Goal: Find contact information: Find contact information

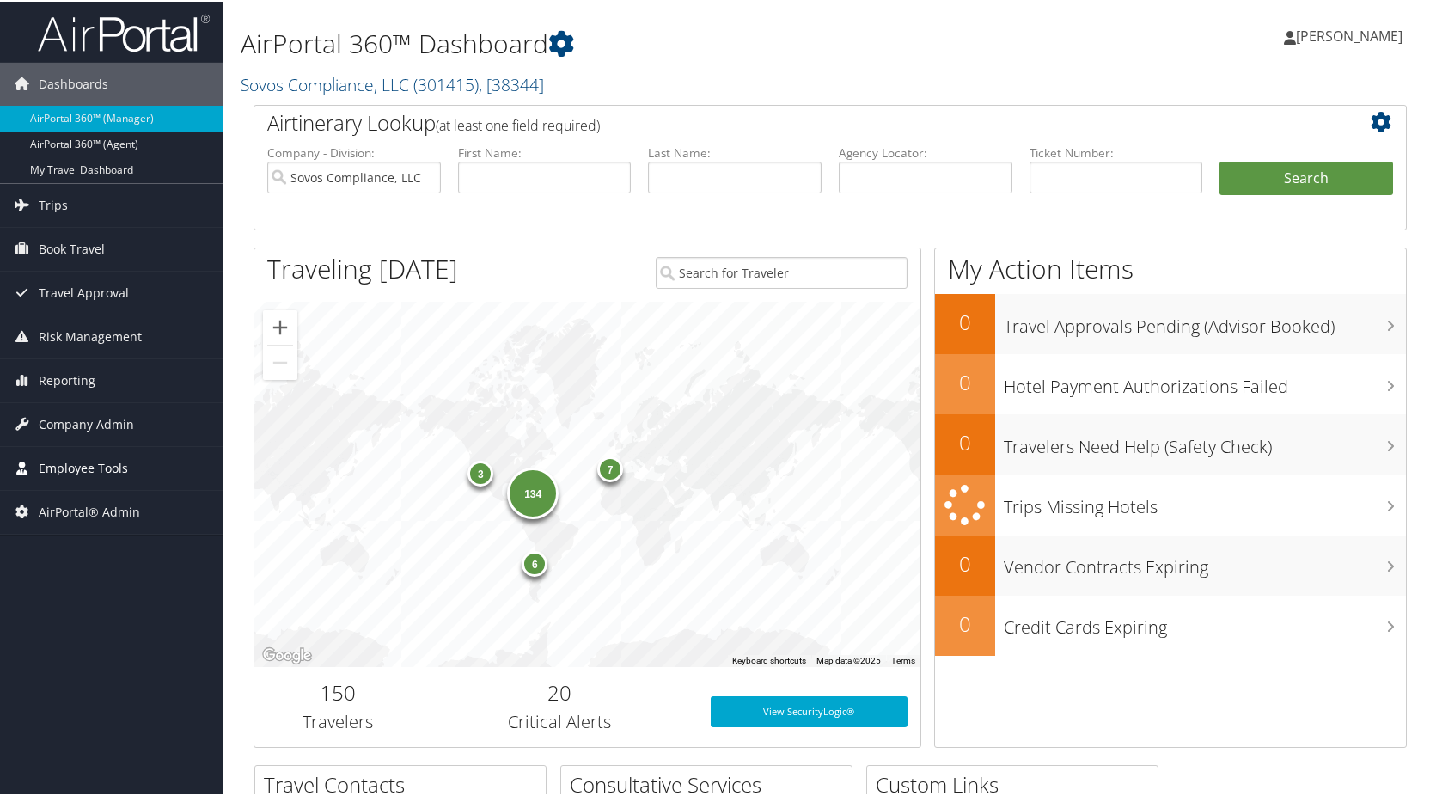
click at [69, 462] on span "Employee Tools" at bounding box center [83, 466] width 89 height 43
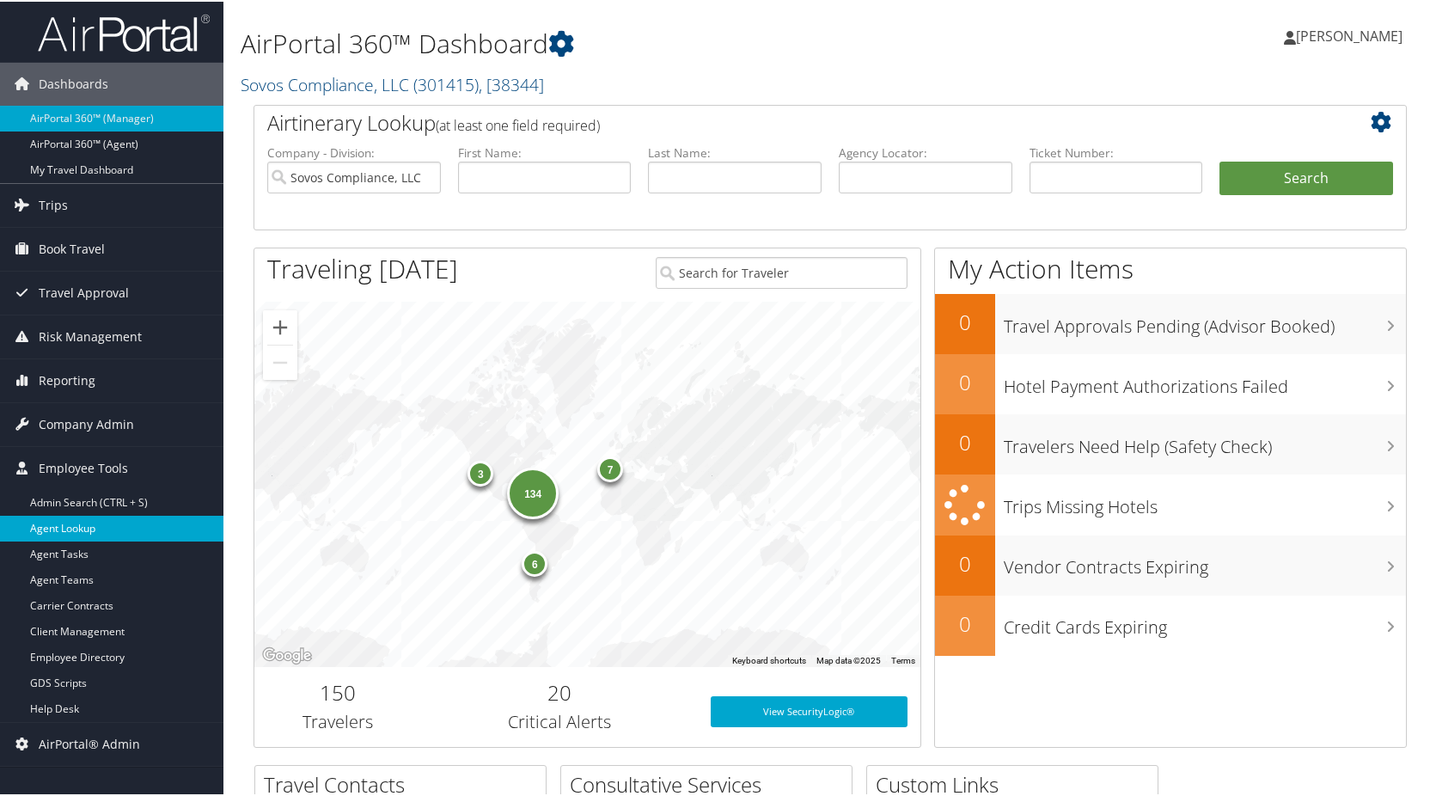
click at [66, 521] on link "Agent Lookup" at bounding box center [111, 527] width 223 height 26
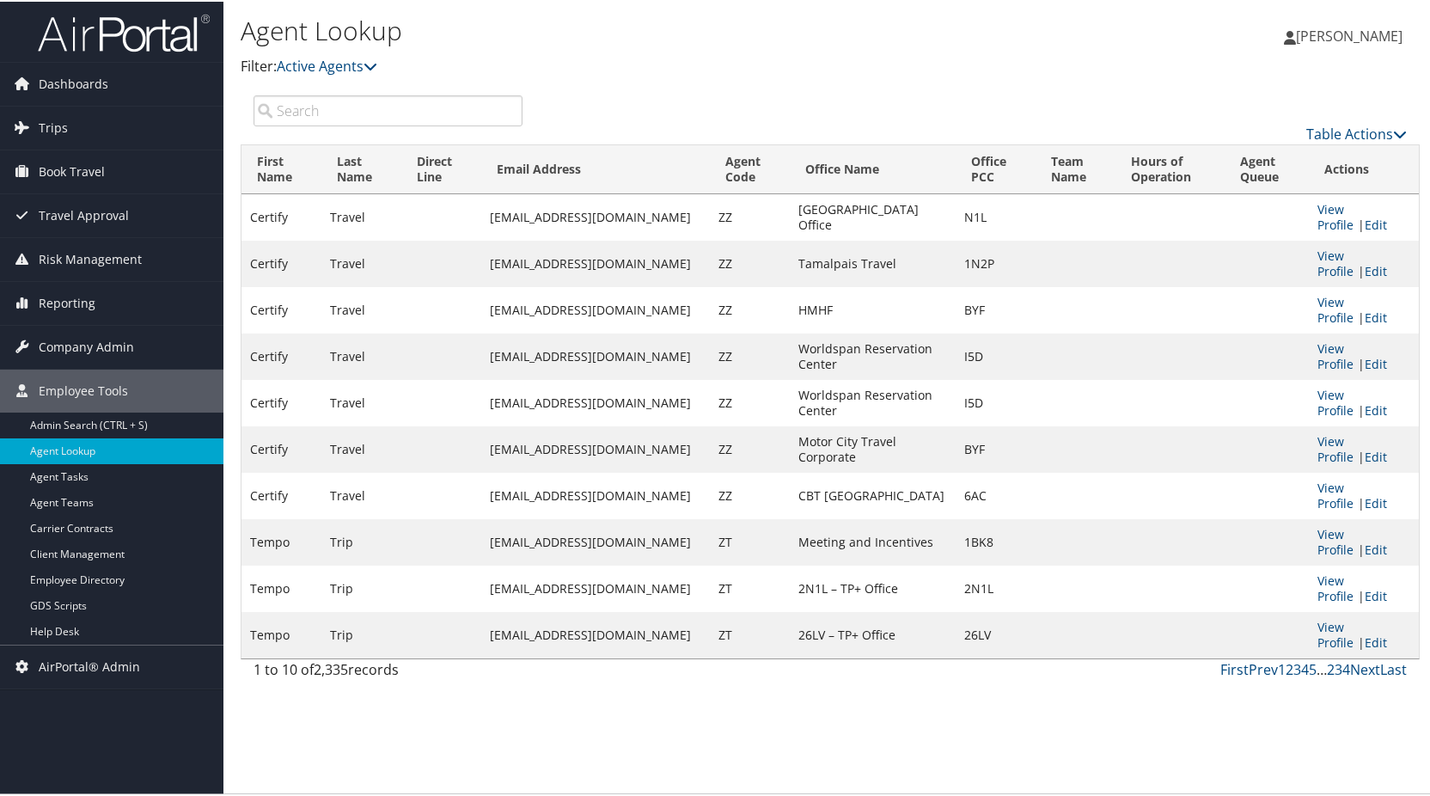
click at [351, 125] on div "Table Actions" at bounding box center [830, 118] width 1179 height 49
click at [387, 105] on input "search" at bounding box center [388, 109] width 269 height 31
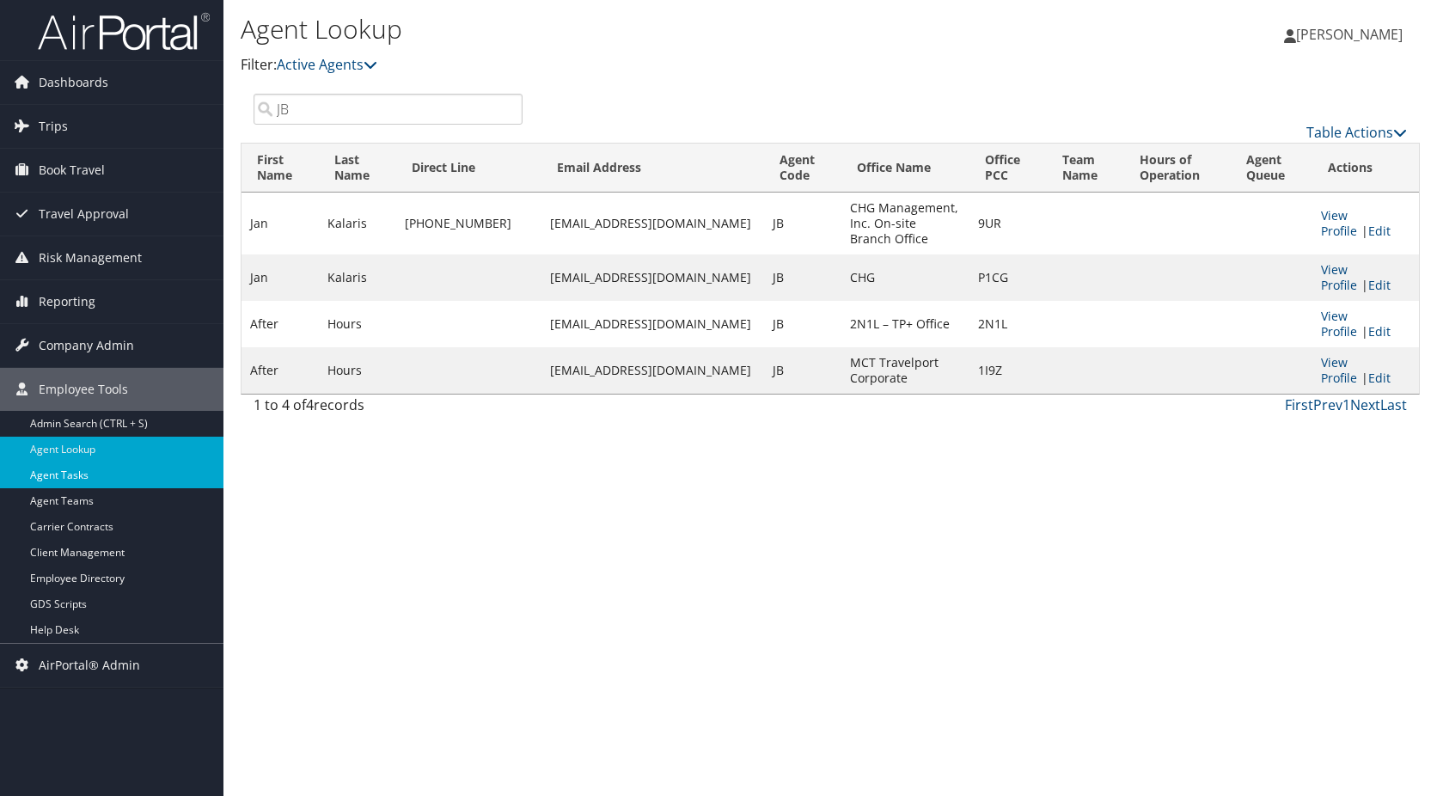
type input "JB"
drag, startPoint x: 684, startPoint y: 223, endPoint x: 499, endPoint y: 221, distance: 184.8
click at [541, 221] on td "jan.kalaris@chghealthcare.com" at bounding box center [652, 224] width 223 height 62
drag, startPoint x: 499, startPoint y: 221, endPoint x: 520, endPoint y: 221, distance: 20.6
copy td "jan.kalaris@chghealthcare.com"
